Goal: Book appointment/travel/reservation

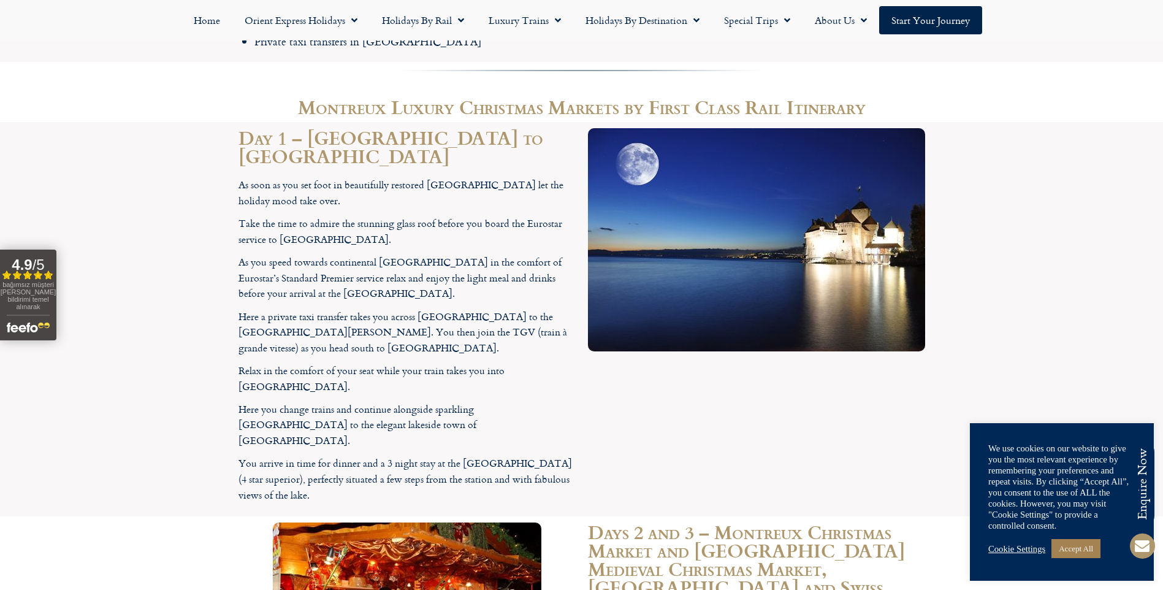
scroll to position [1238, 0]
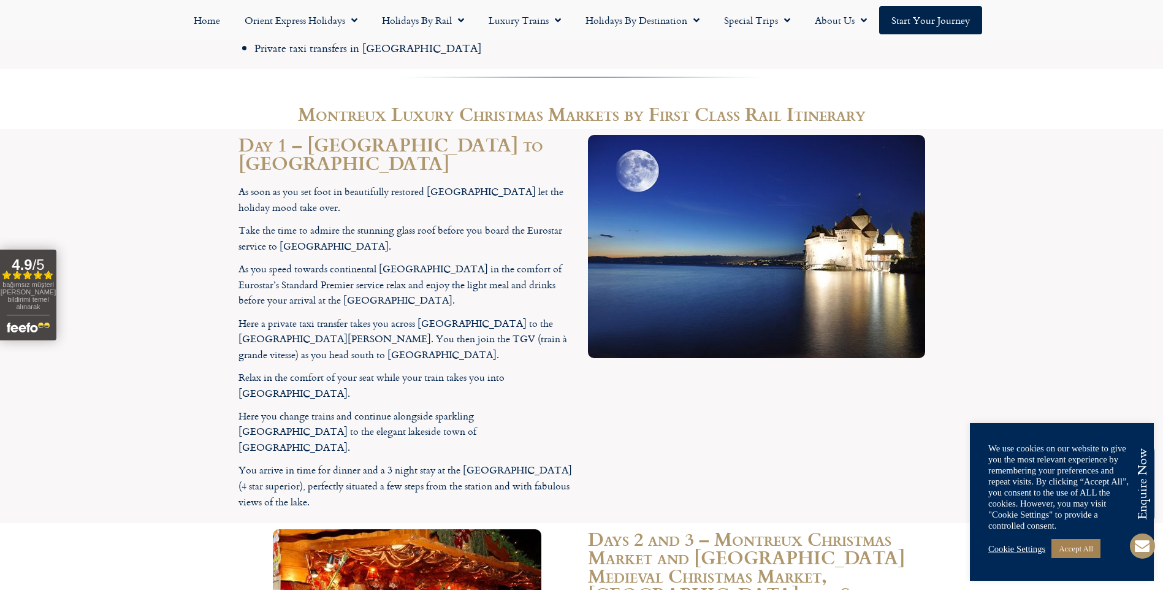
drag, startPoint x: 232, startPoint y: 150, endPoint x: 511, endPoint y: 414, distance: 383.4
click at [511, 414] on div "Day 1 – London to Montreux As soon as you set foot in beautifully restored St P…" at bounding box center [406, 326] width 349 height 394
copy div "As soon as you set foot in beautifully restored St Pancras International statio…"
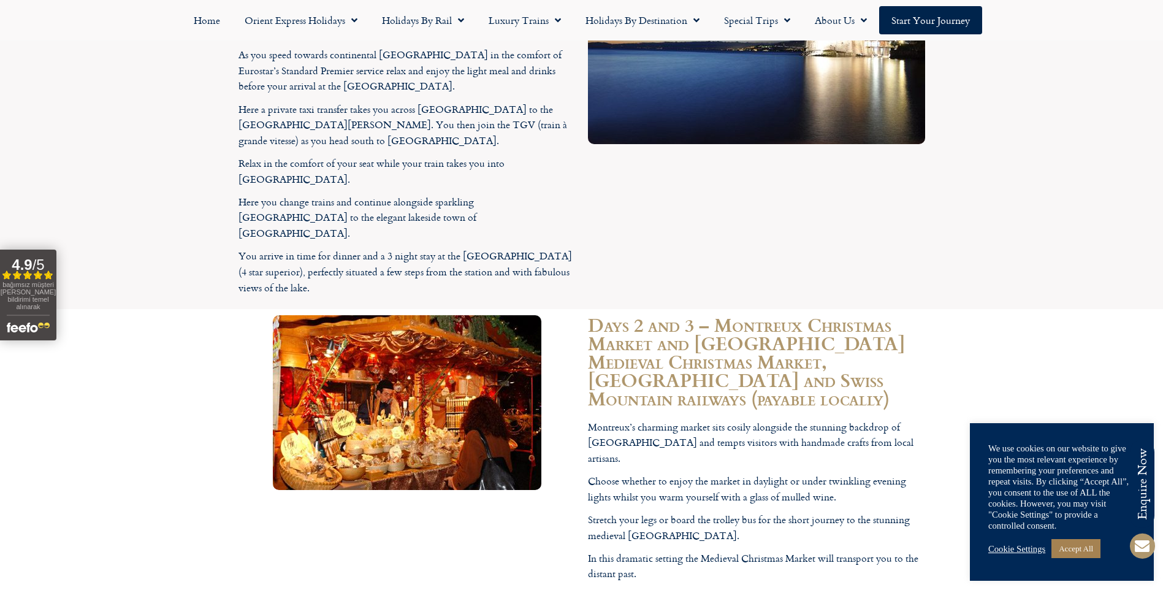
scroll to position [1462, 0]
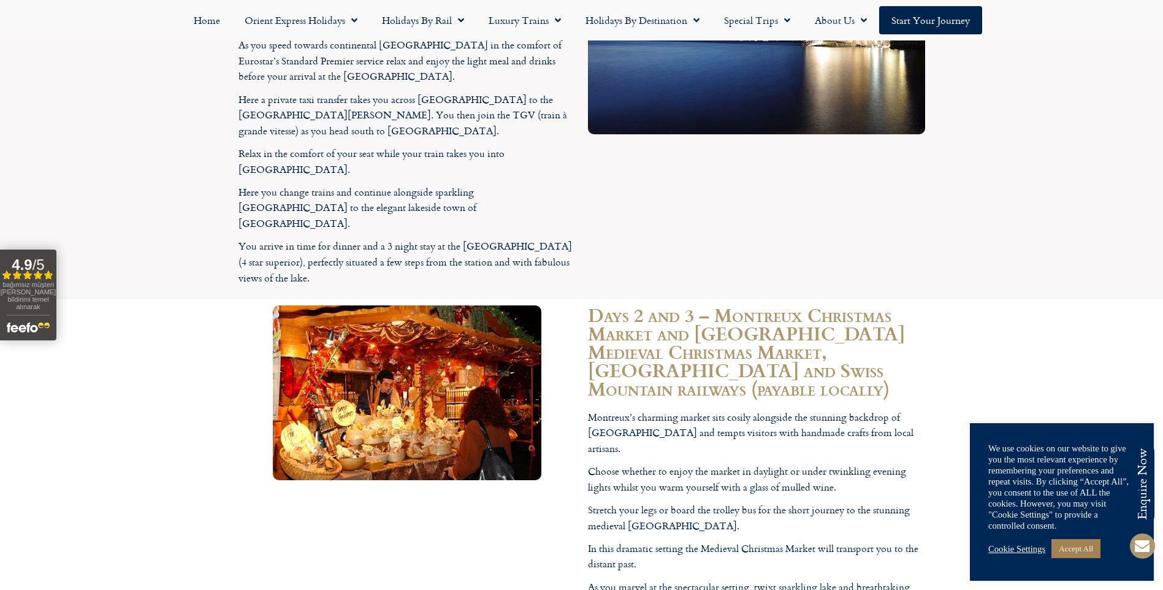
click at [1039, 299] on section "Days 2 and 3 – Montreux Christmas Market and Château de Chillon Medieval Christ…" at bounding box center [581, 531] width 1163 height 465
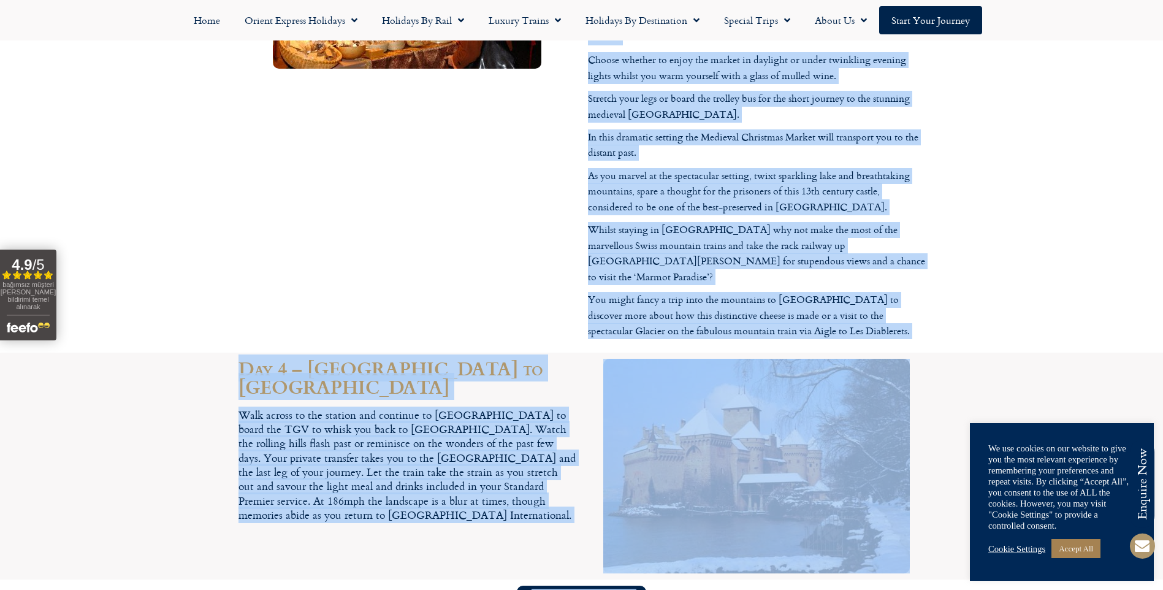
scroll to position [1882, 0]
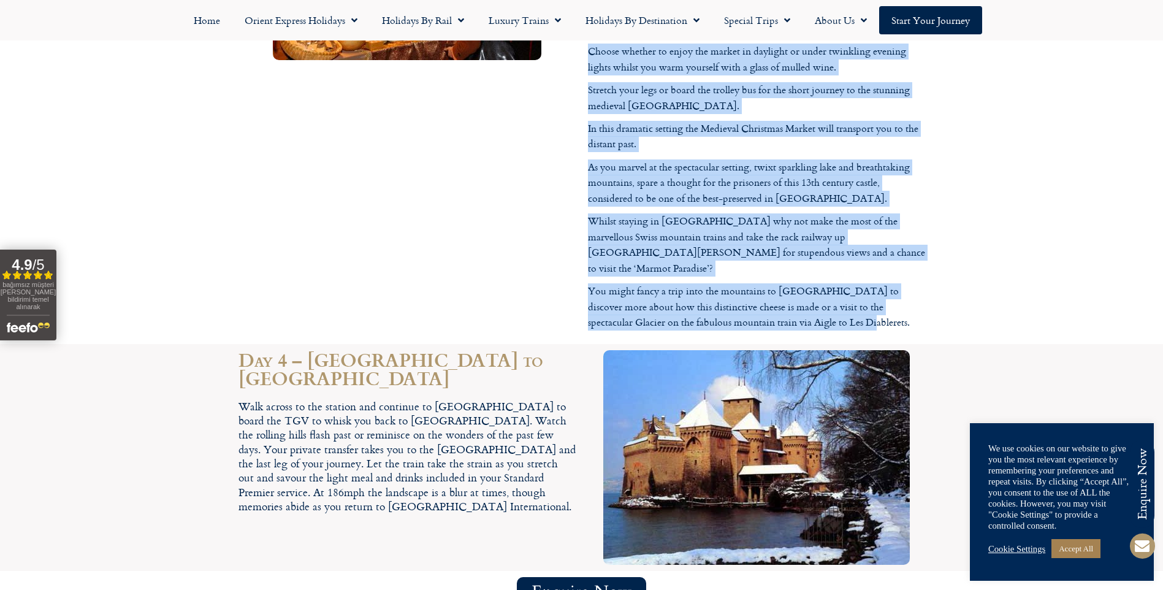
drag, startPoint x: 586, startPoint y: 327, endPoint x: 820, endPoint y: 200, distance: 266.1
click at [820, 200] on div "Days 2 and 3 – Montreux Christmas Market and Château de Chillon Medieval Christ…" at bounding box center [756, 111] width 349 height 465
copy div "Montreux’s charming market sits cosily alongside the stunning backdrop of Lake …"
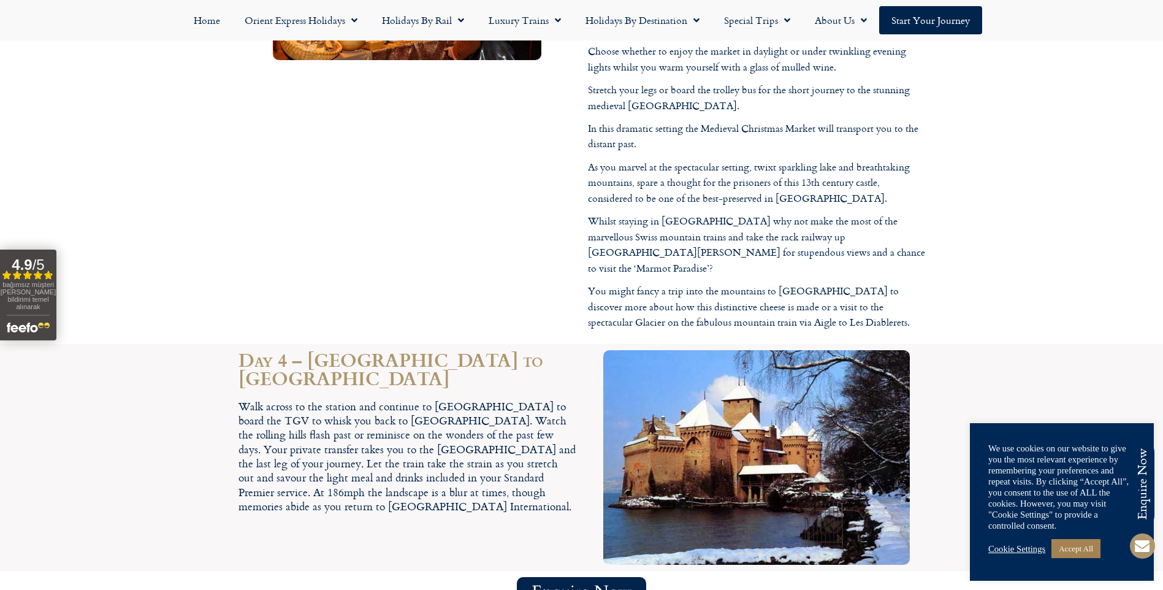
click at [316, 344] on div "Day 4 – Montreux to London Walk across to the station and continue to Lausanne …" at bounding box center [406, 457] width 349 height 227
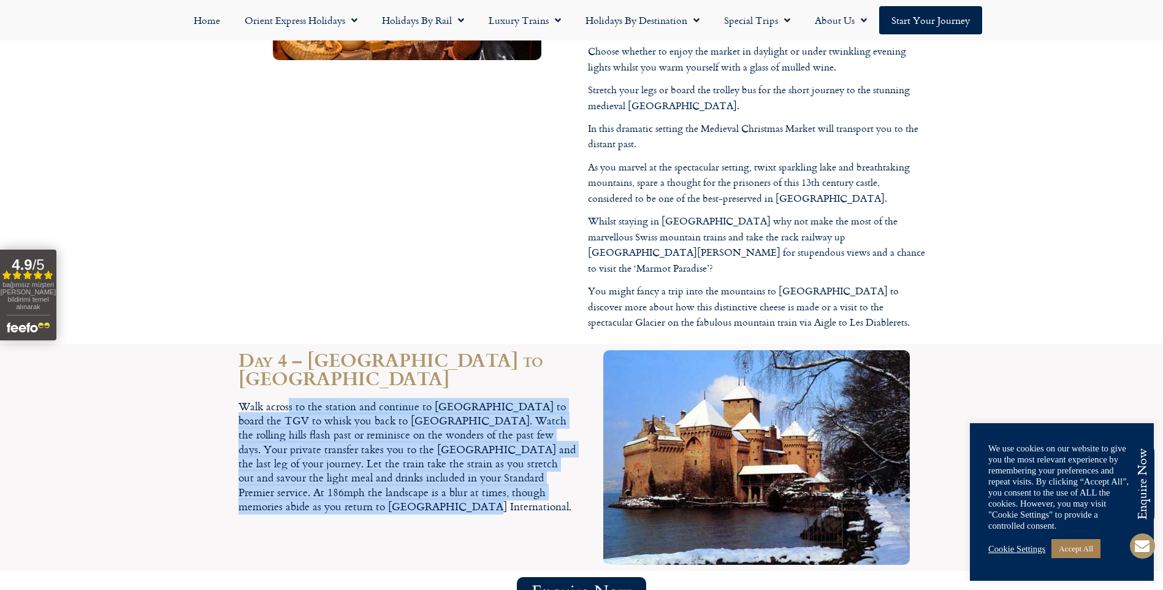
drag, startPoint x: 242, startPoint y: 265, endPoint x: 576, endPoint y: 356, distance: 346.1
click at [576, 356] on div "Day 4 – Montreux to London Walk across to the station and continue to Lausanne …" at bounding box center [406, 457] width 349 height 227
copy div "Walk across to the station and continue to Lausanne to board the TGV to whisk y…"
click at [587, 584] on span "Enquire Now" at bounding box center [582, 591] width 100 height 15
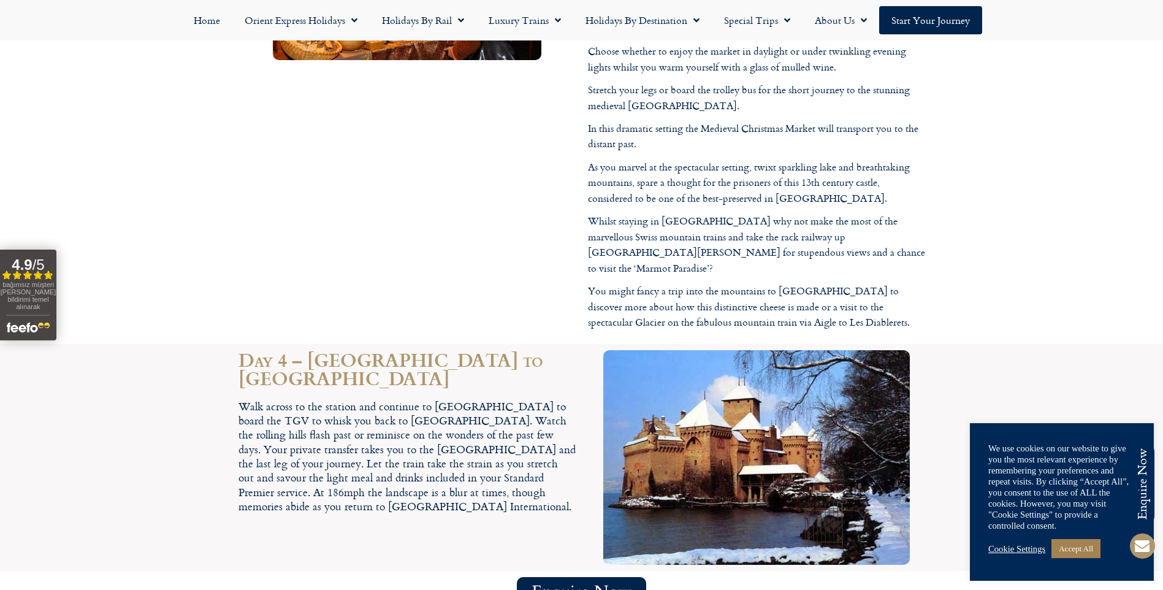
click at [324, 577] on div "Enquire Now" at bounding box center [581, 592] width 687 height 30
click at [581, 584] on span "Enquire Now" at bounding box center [582, 591] width 100 height 15
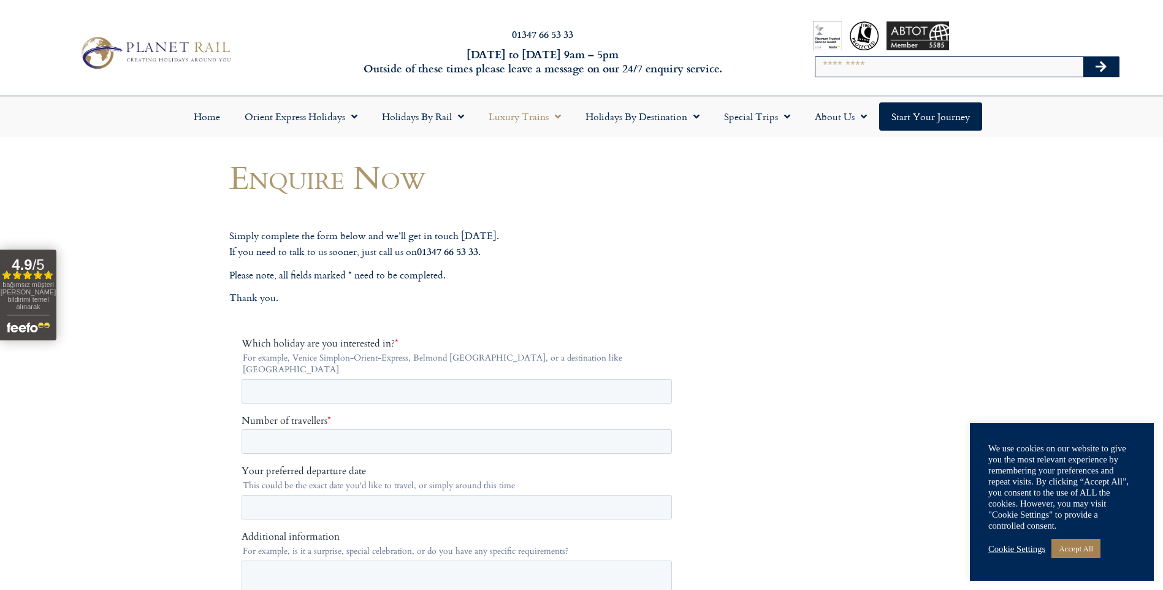
click at [531, 102] on link "Luxury Trains" at bounding box center [524, 116] width 97 height 28
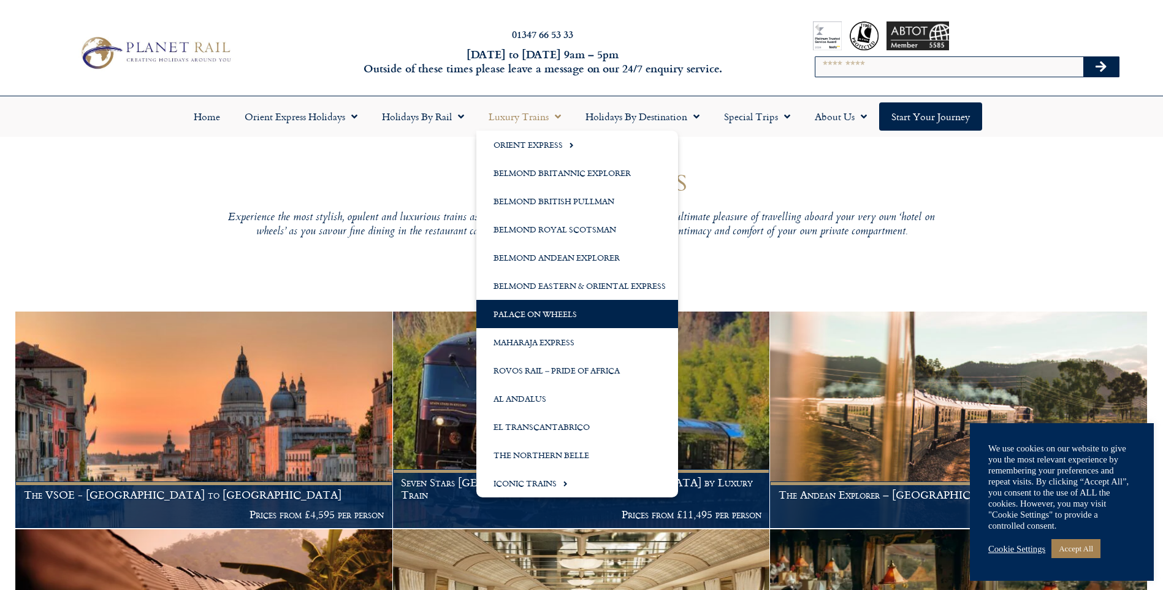
click at [532, 308] on link "Palace on Wheels" at bounding box center [577, 314] width 202 height 28
